Goal: Task Accomplishment & Management: Contribute content

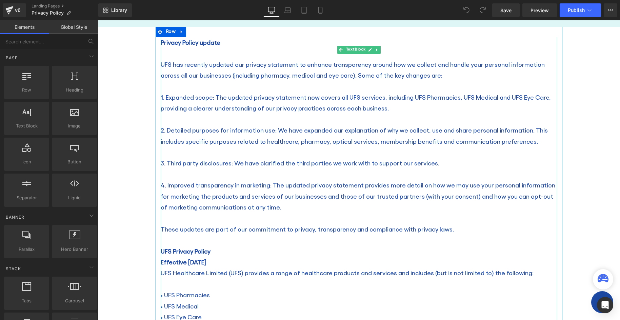
scroll to position [203, 0]
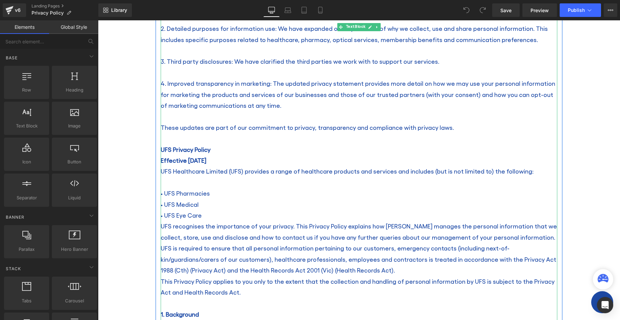
click at [204, 214] on p "• UFS Eye Care" at bounding box center [359, 215] width 396 height 11
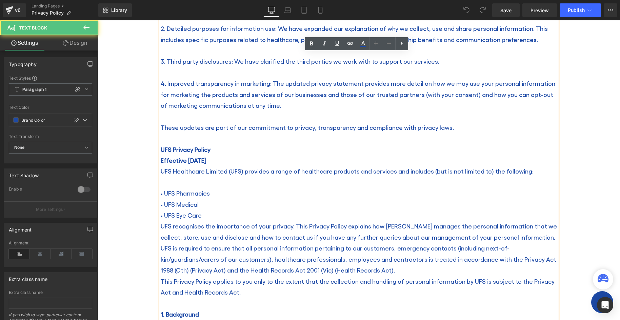
click at [204, 213] on p "• UFS Eye Care" at bounding box center [359, 215] width 396 height 11
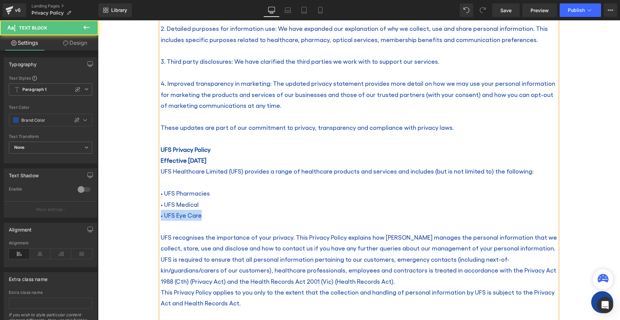
drag, startPoint x: 199, startPoint y: 216, endPoint x: 158, endPoint y: 216, distance: 40.7
click at [161, 216] on p "• UFS Eye Care" at bounding box center [359, 215] width 396 height 11
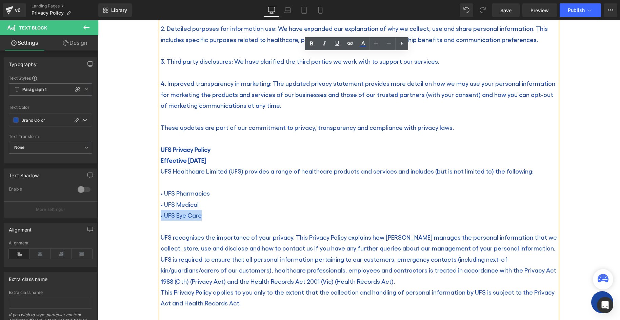
copy p "• UFS Eye Care"
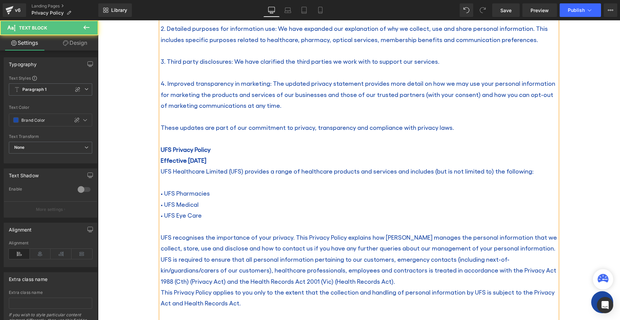
click at [175, 225] on p at bounding box center [359, 226] width 396 height 11
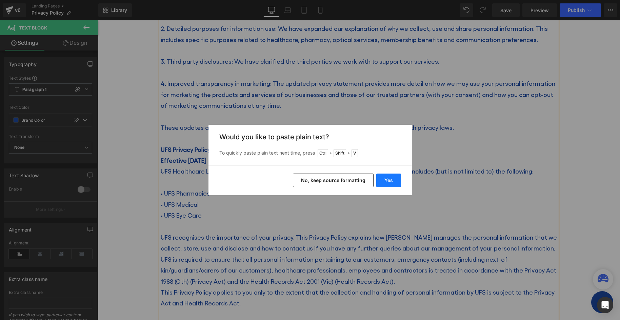
click at [386, 179] on button "Yes" at bounding box center [388, 180] width 25 height 14
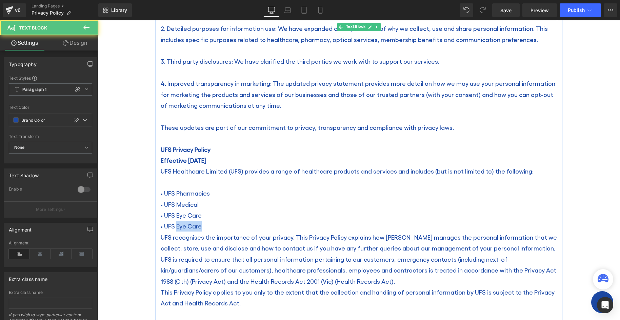
drag, startPoint x: 200, startPoint y: 226, endPoint x: 175, endPoint y: 225, distance: 25.8
click at [175, 225] on p "• UFS Eye Care" at bounding box center [359, 226] width 396 height 11
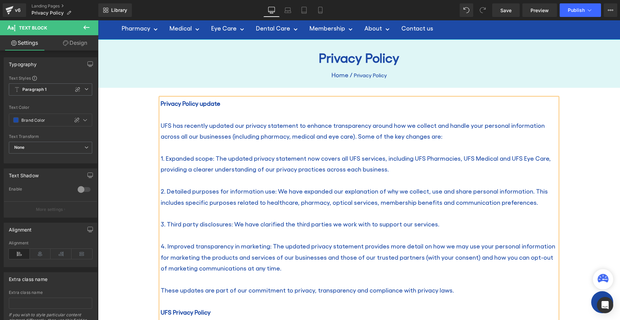
scroll to position [0, 0]
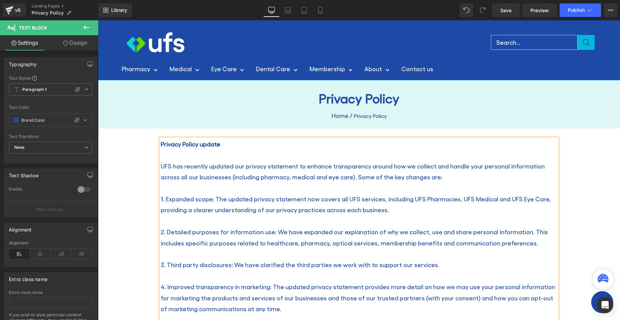
drag, startPoint x: 617, startPoint y: 54, endPoint x: 682, endPoint y: 38, distance: 67.1
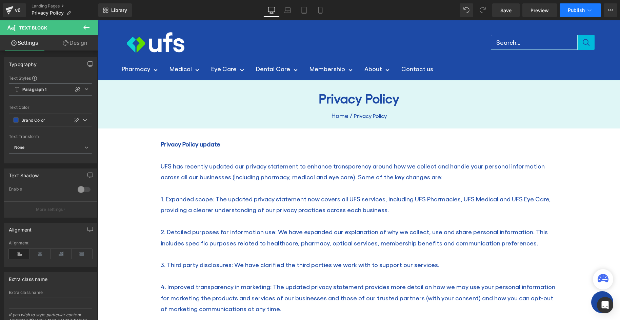
click at [585, 9] on button "Publish" at bounding box center [579, 10] width 41 height 14
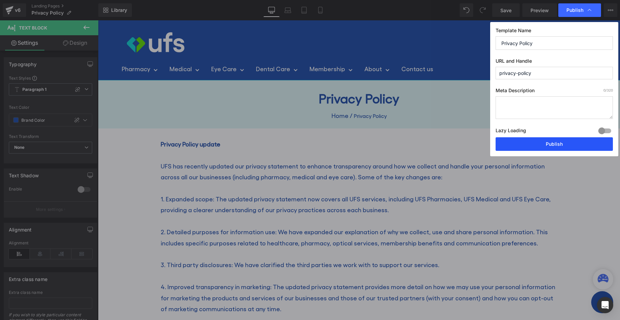
click at [533, 141] on button "Publish" at bounding box center [553, 144] width 117 height 14
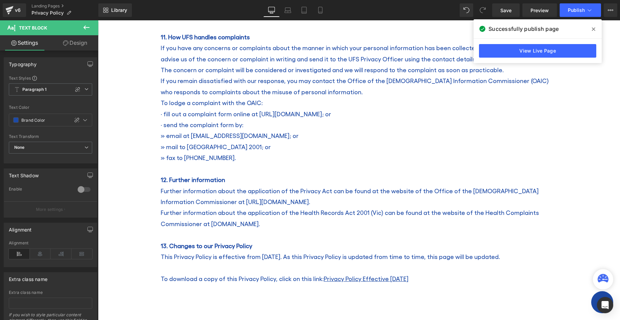
scroll to position [2395, 0]
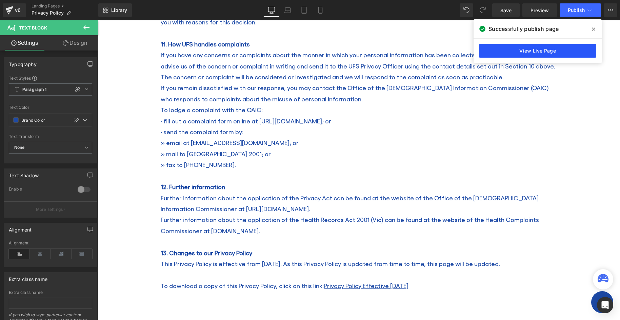
click at [516, 49] on link "View Live Page" at bounding box center [537, 51] width 117 height 14
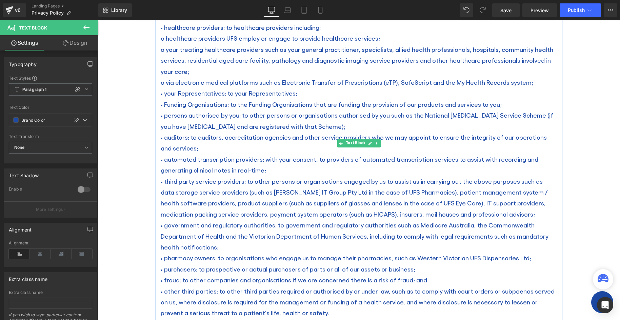
scroll to position [1480, 0]
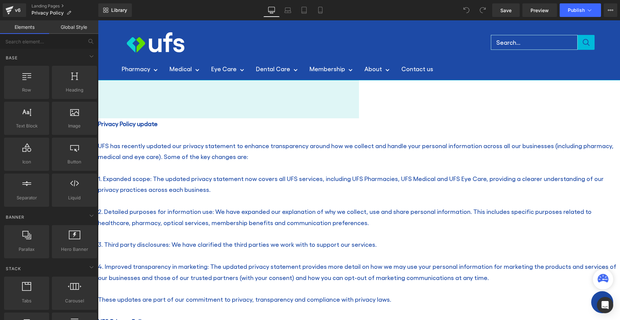
drag, startPoint x: 270, startPoint y: 176, endPoint x: 287, endPoint y: 176, distance: 17.6
click at [270, 160] on span "UFS has recently updated our privacy statement to enhance transparency around h…" at bounding box center [355, 151] width 515 height 18
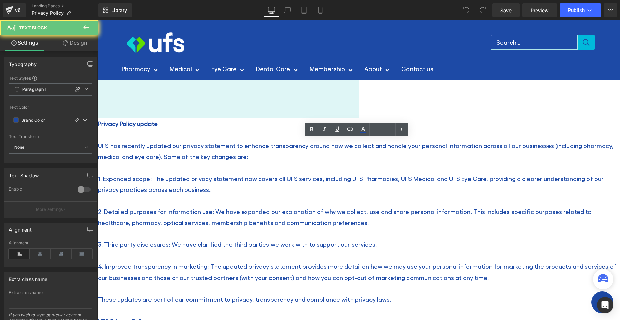
click at [289, 160] on span "UFS has recently updated our privacy statement to enhance transparency around h…" at bounding box center [355, 151] width 515 height 18
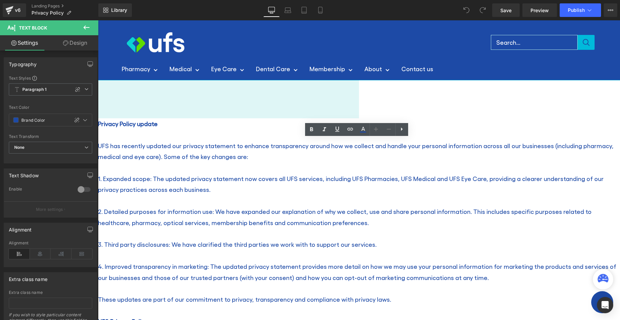
click at [290, 160] on span "UFS has recently updated our privacy statement to enhance transparency around h…" at bounding box center [355, 151] width 515 height 18
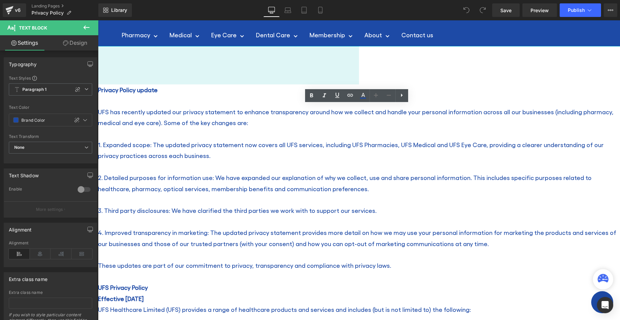
click at [290, 126] on span "UFS has recently updated our privacy statement to enhance transparency around h…" at bounding box center [355, 117] width 515 height 18
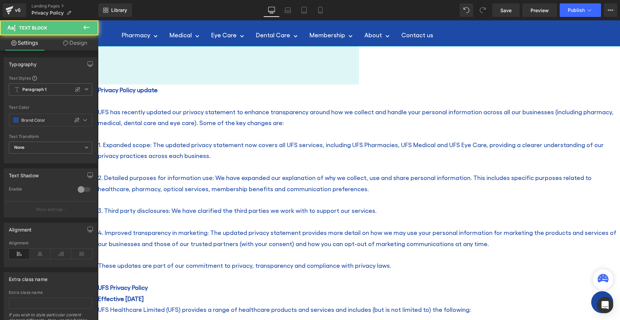
click at [489, 159] on span "1. Expanded scope: The updated privacy statement now covers all UFS services, i…" at bounding box center [351, 150] width 506 height 18
click at [325, 192] on span "2. Detailed purposes for information use: We have expanded our explanation of w…" at bounding box center [344, 183] width 493 height 18
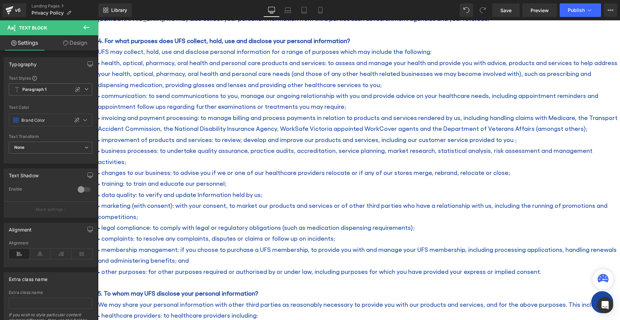
scroll to position [1050, 0]
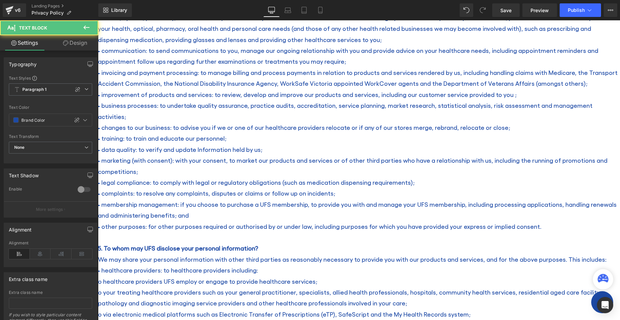
click at [320, 45] on p "• health, optical, pharmacy, oral health and personal care products and service…" at bounding box center [359, 28] width 522 height 33
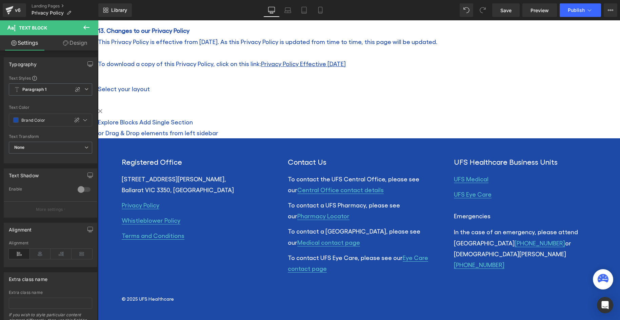
scroll to position [2440, 0]
click at [580, 7] on span "Publish" at bounding box center [576, 9] width 17 height 5
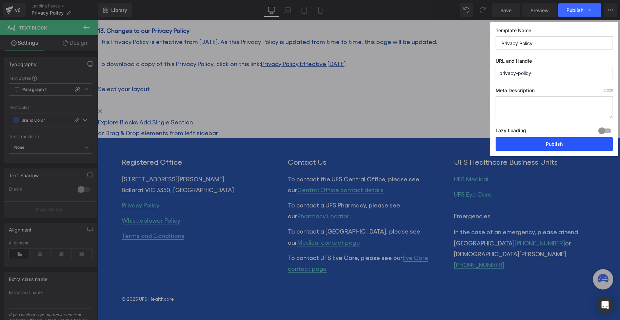
click at [526, 142] on button "Publish" at bounding box center [553, 144] width 117 height 14
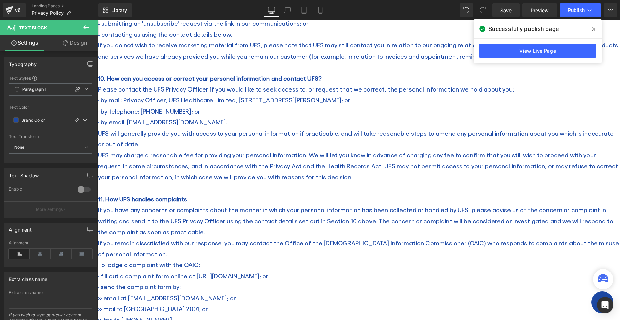
scroll to position [1950, 0]
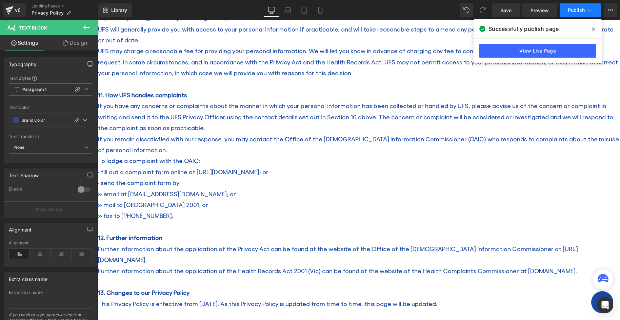
click at [573, 9] on span "Publish" at bounding box center [576, 9] width 17 height 5
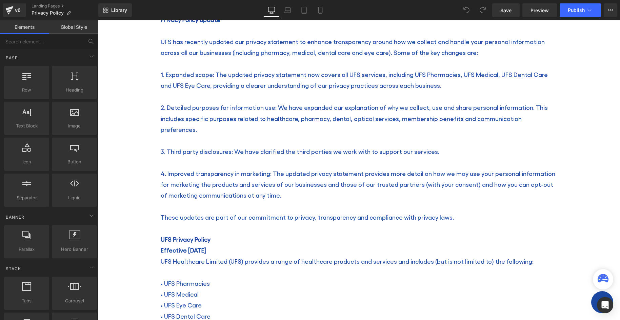
scroll to position [169, 0]
